Goal: Go to known website: Access a specific website the user already knows

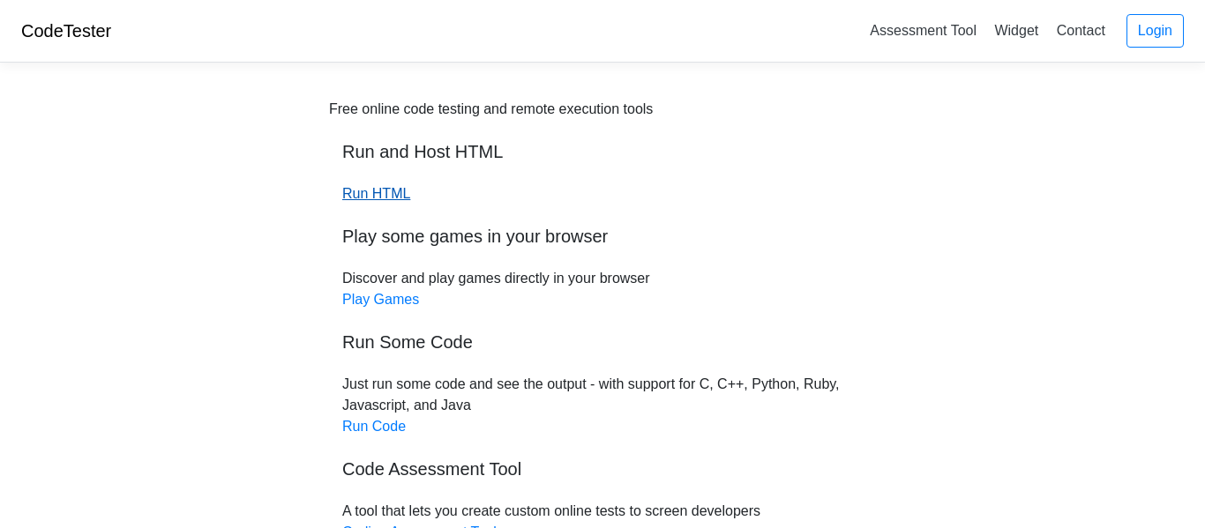
click at [378, 192] on link "Run HTML" at bounding box center [376, 193] width 68 height 15
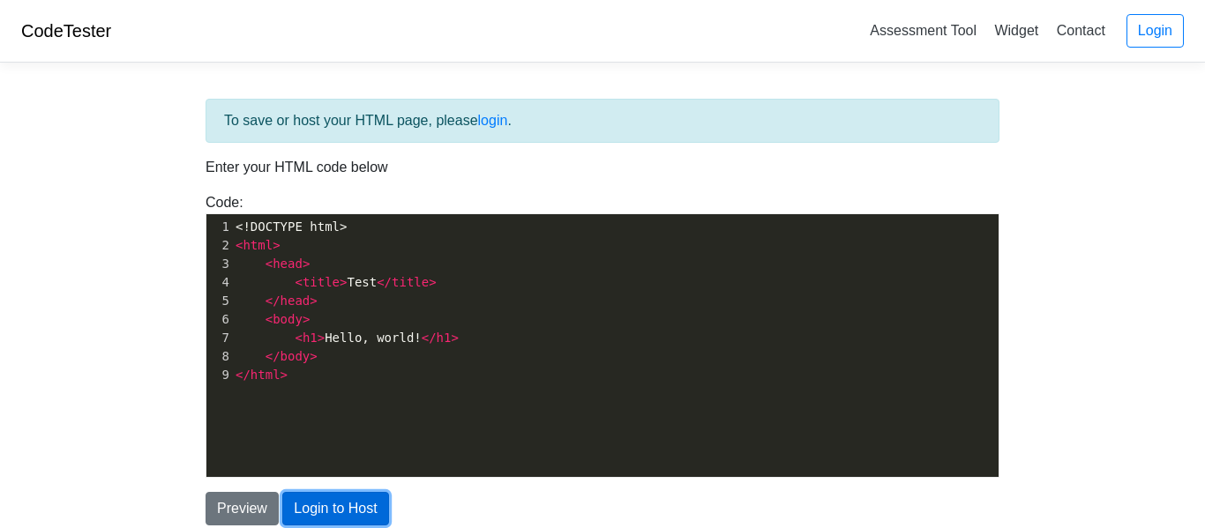
click at [340, 501] on button "Login to Host" at bounding box center [335, 509] width 106 height 34
